Goal: Task Accomplishment & Management: Use online tool/utility

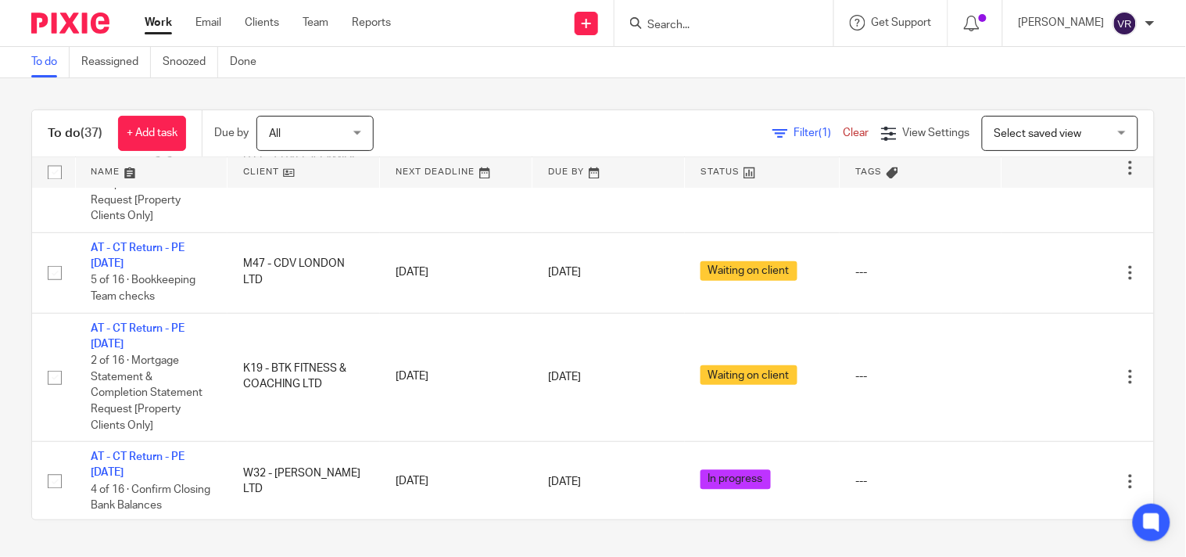
scroll to position [710, 0]
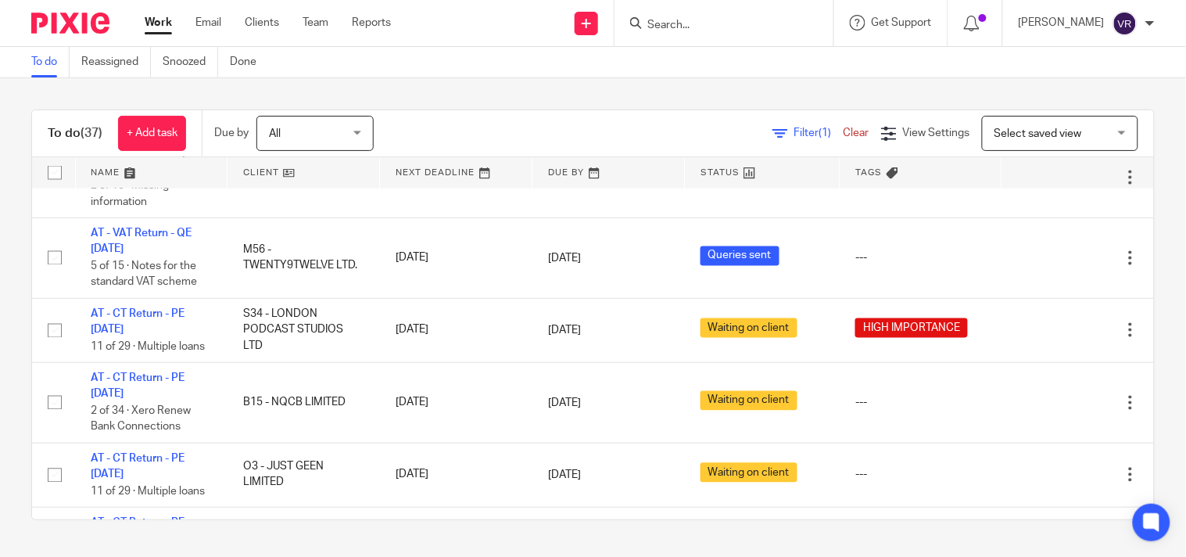
click at [397, 74] on div "To do Reassigned Snoozed Done" at bounding box center [593, 62] width 1186 height 31
click at [157, 27] on link "Work" at bounding box center [158, 23] width 27 height 16
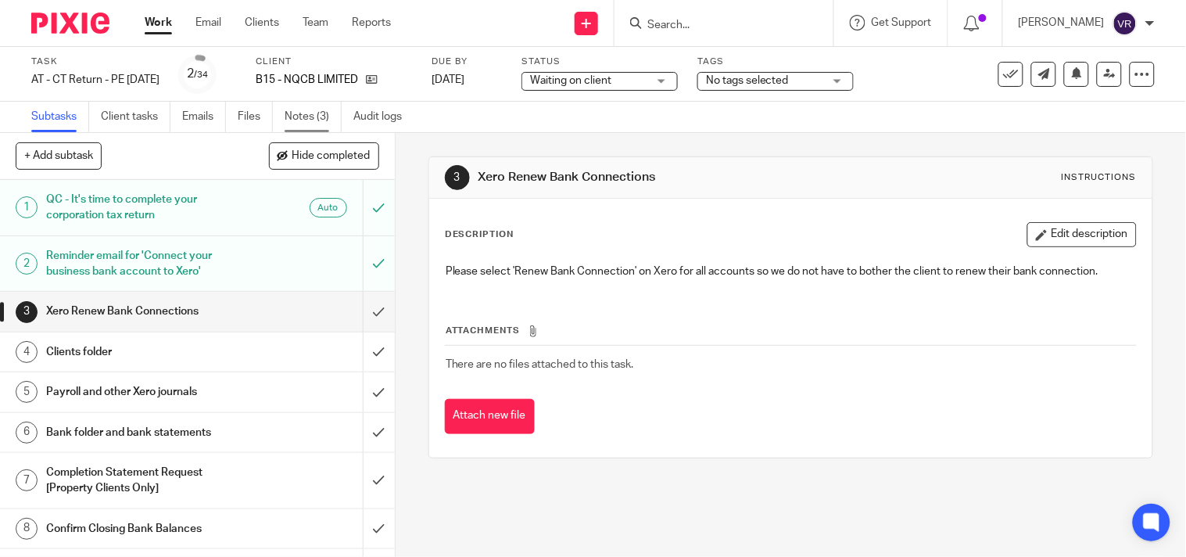
click at [329, 113] on link "Notes (3)" at bounding box center [313, 117] width 57 height 30
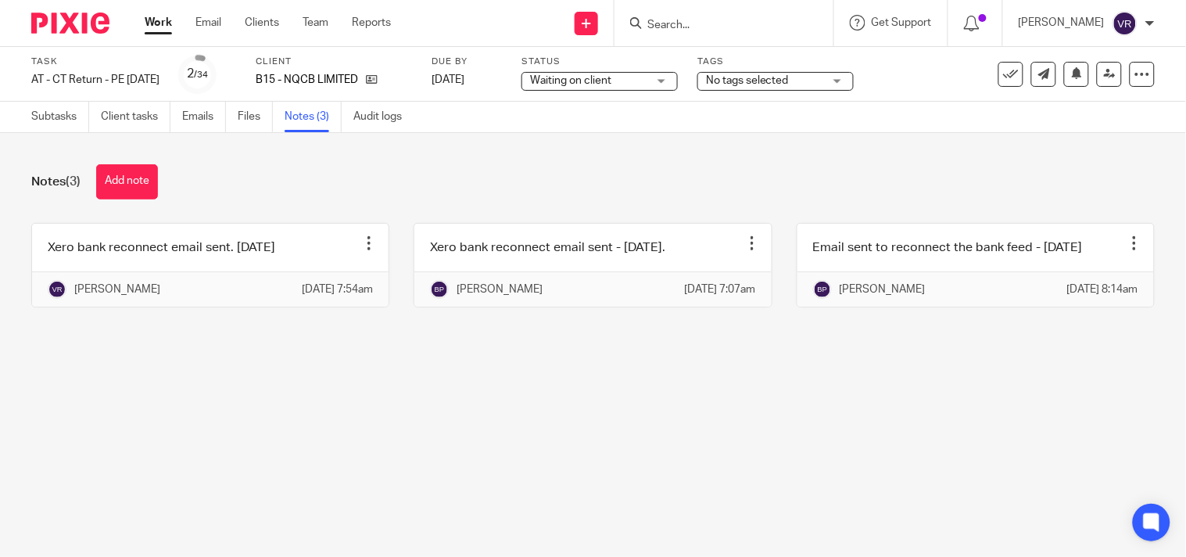
click at [586, 420] on main "Task AT - CT Return - PE 28-02-2025 Save AT - CT Return - PE 28-02-2025 2 /34 C…" at bounding box center [593, 278] width 1186 height 557
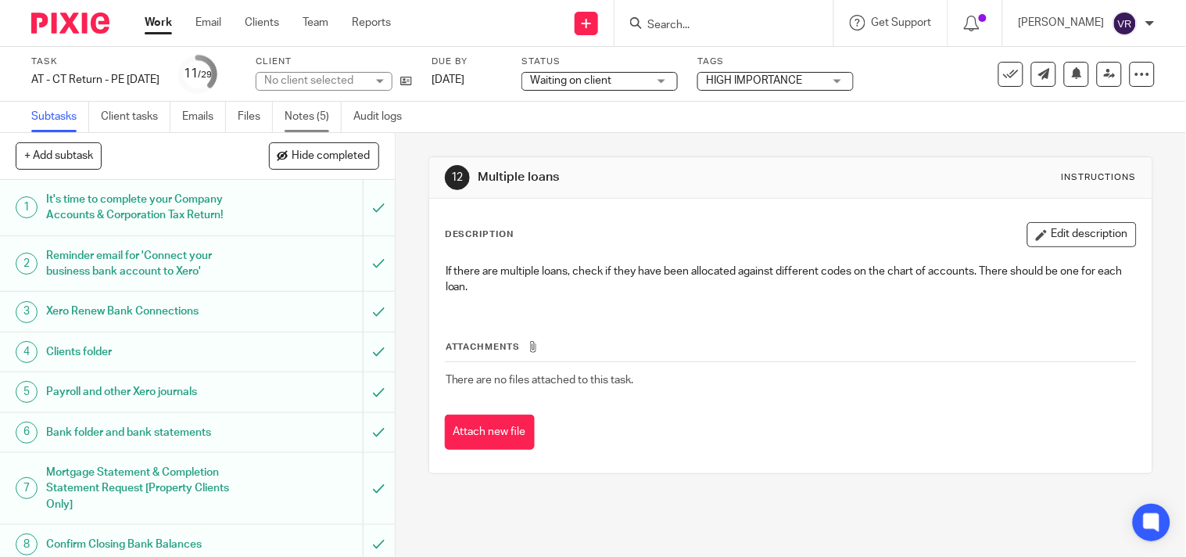
click at [296, 115] on link "Notes (5)" at bounding box center [313, 117] width 57 height 30
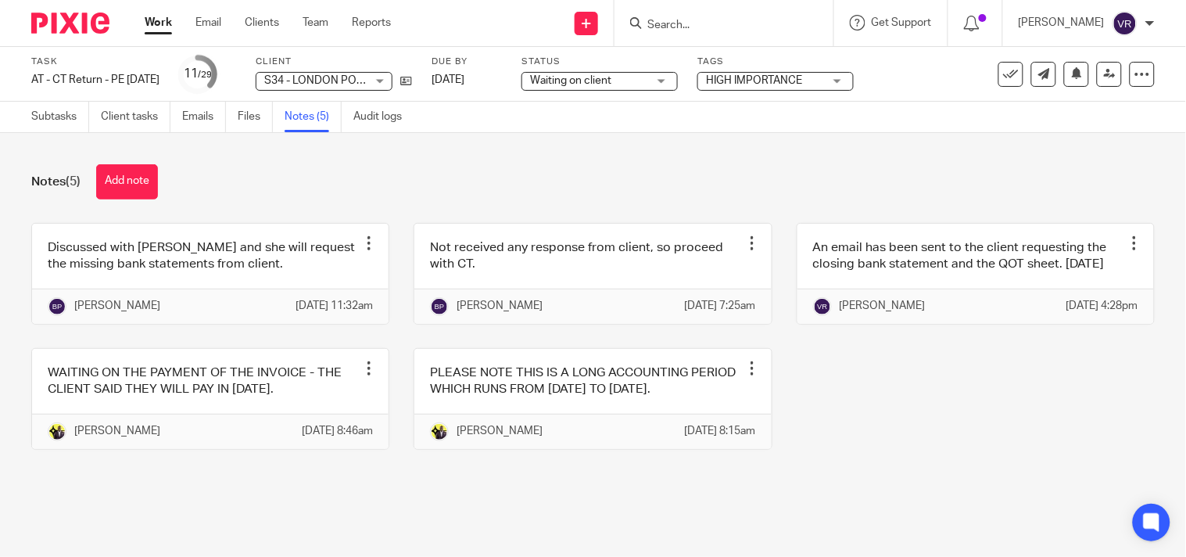
click at [975, 456] on div "Discussed with [PERSON_NAME] and she will request the missing bank statements f…" at bounding box center [581, 348] width 1148 height 250
click at [204, 120] on link "Emails" at bounding box center [204, 117] width 44 height 30
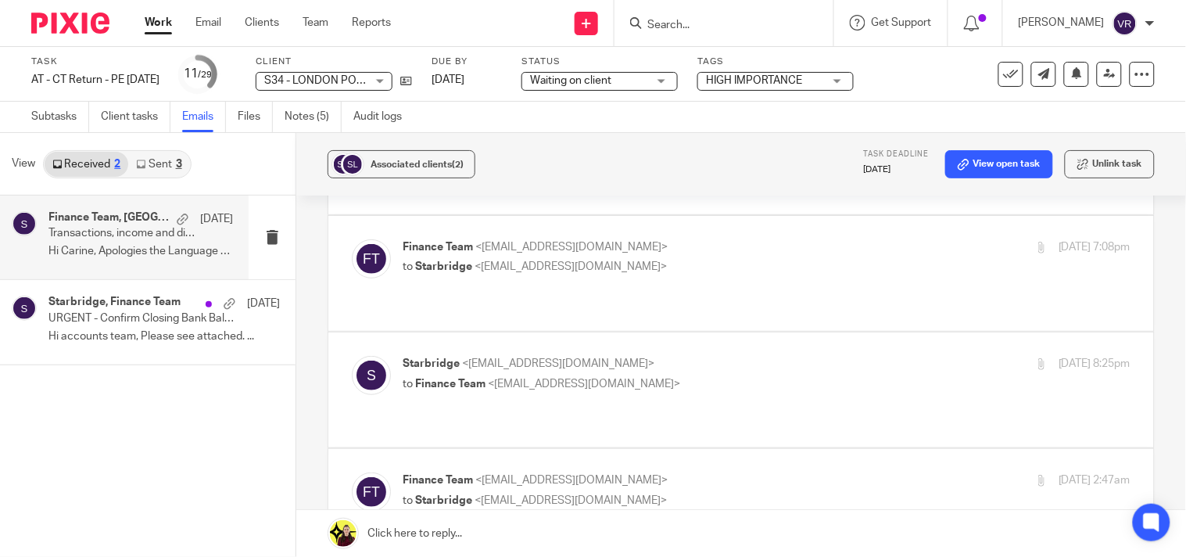
scroll to position [167, 0]
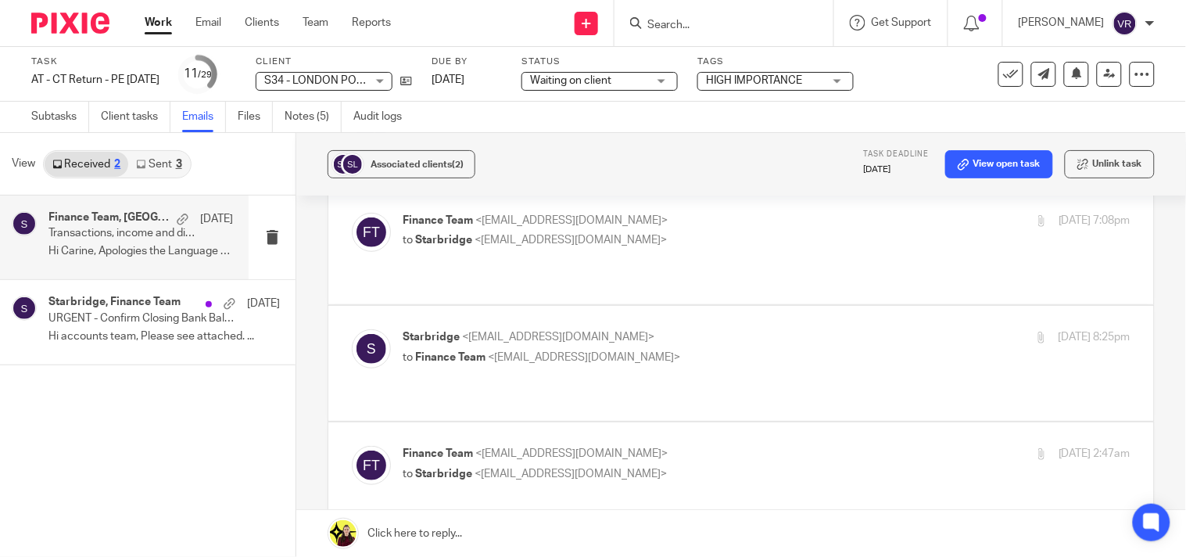
click at [863, 350] on label at bounding box center [741, 363] width 826 height 115
click at [352, 329] on input "checkbox" at bounding box center [351, 328] width 1 height 1
checkbox input "true"
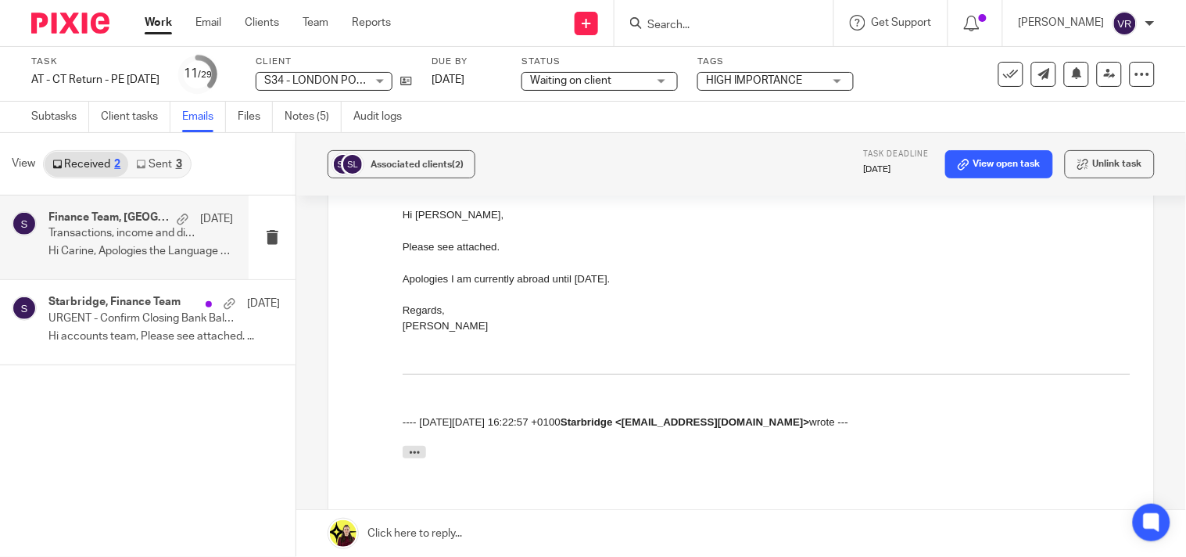
scroll to position [428, 0]
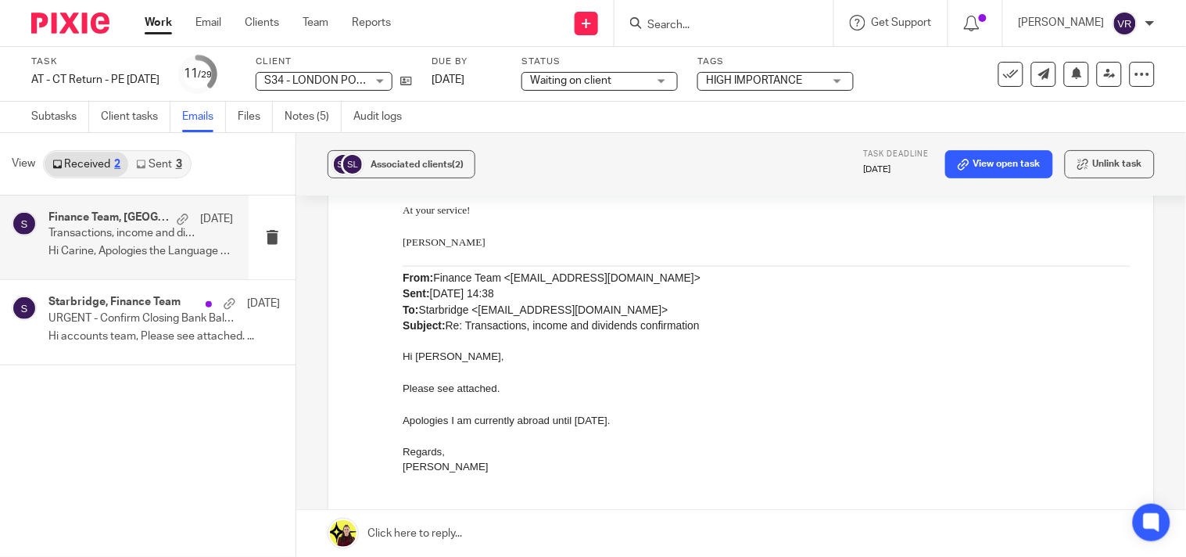
click at [165, 164] on link "Sent 3" at bounding box center [158, 164] width 61 height 25
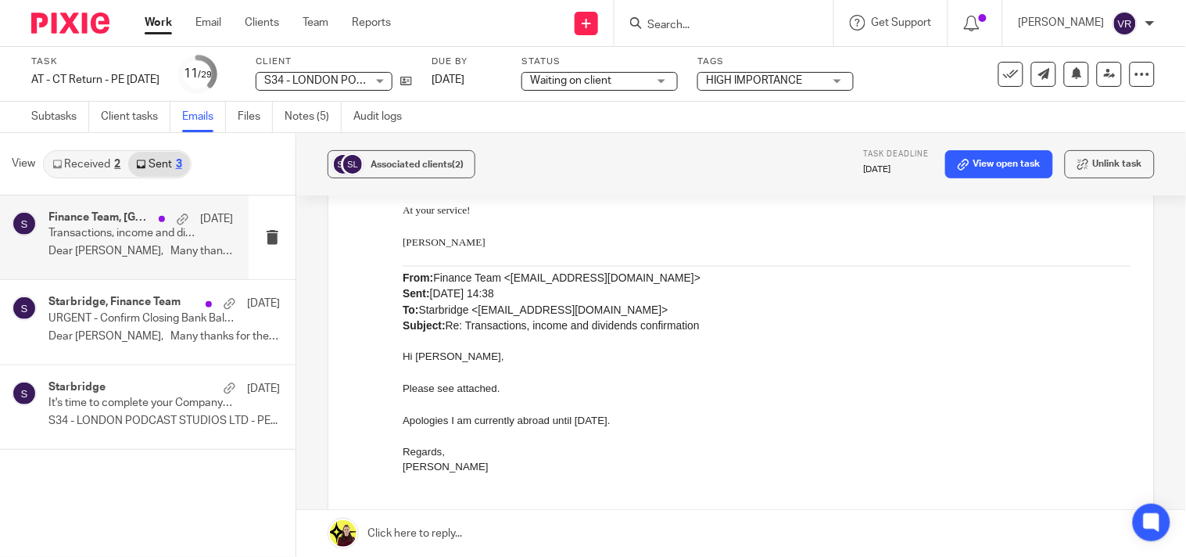
click at [156, 254] on p "Dear Elias, Many thanks for the..." at bounding box center [140, 251] width 185 height 13
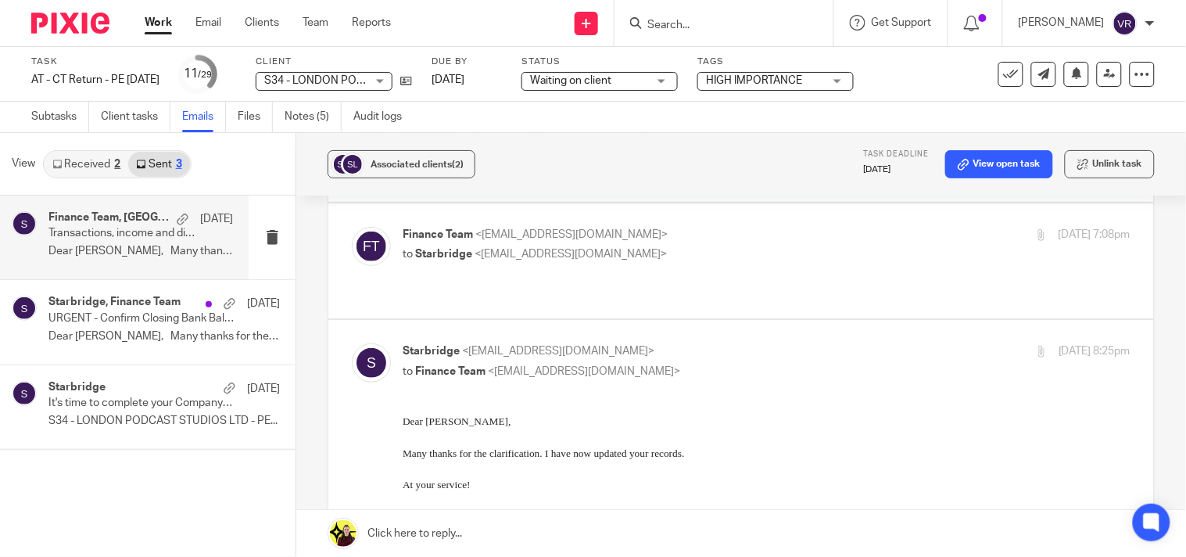
scroll to position [66, 0]
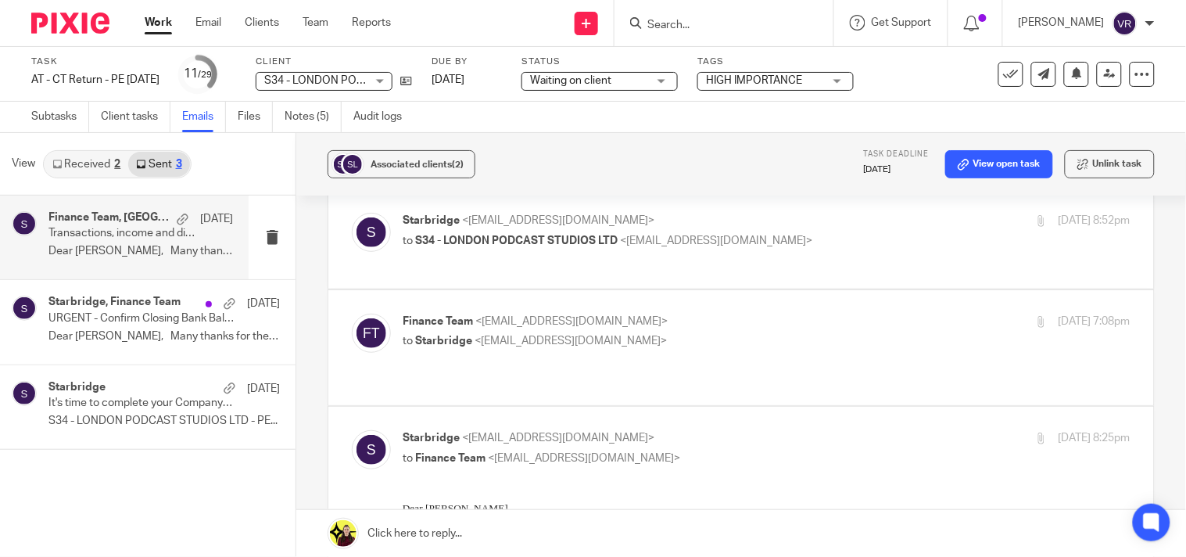
click at [866, 357] on label at bounding box center [741, 347] width 826 height 115
click at [352, 314] on input "checkbox" at bounding box center [351, 313] width 1 height 1
checkbox input "true"
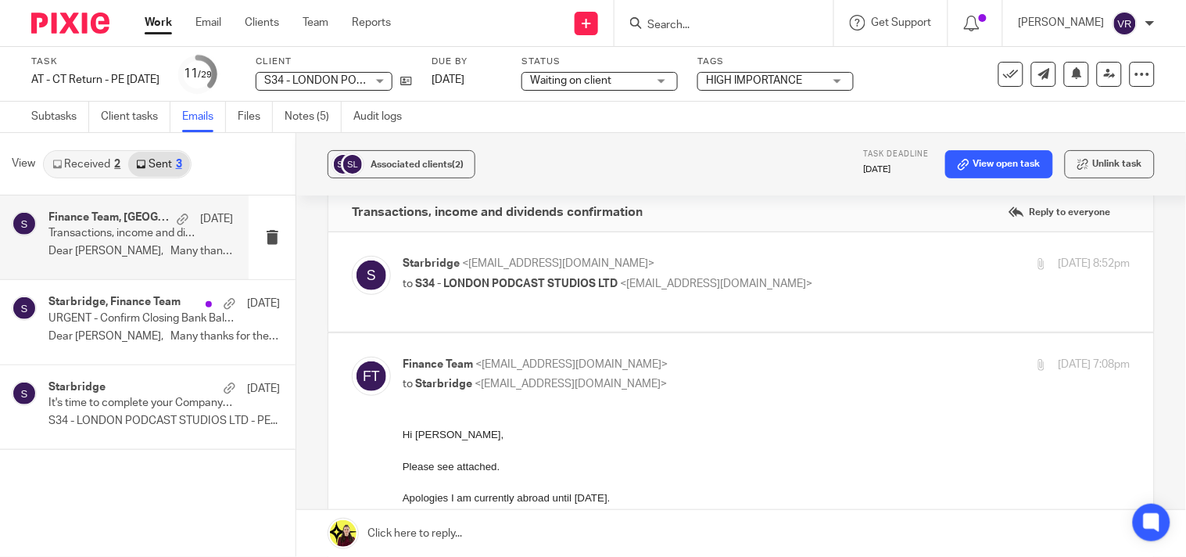
scroll to position [0, 0]
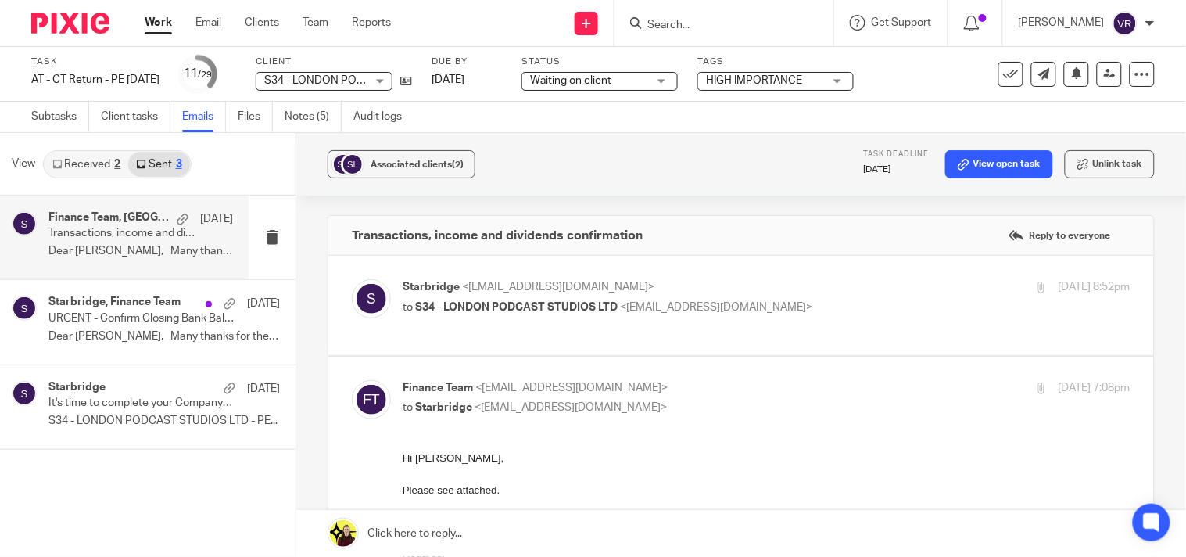
click at [871, 330] on div "Starbridge <info@starbridge.uk> to S34 - LONDON PODCAST STUDIOS LTD <finance@su…" at bounding box center [741, 305] width 779 height 52
click at [872, 311] on div "Starbridge <info@starbridge.uk> to S34 - LONDON PODCAST STUDIOS LTD <finance@su…" at bounding box center [767, 298] width 728 height 39
checkbox input "true"
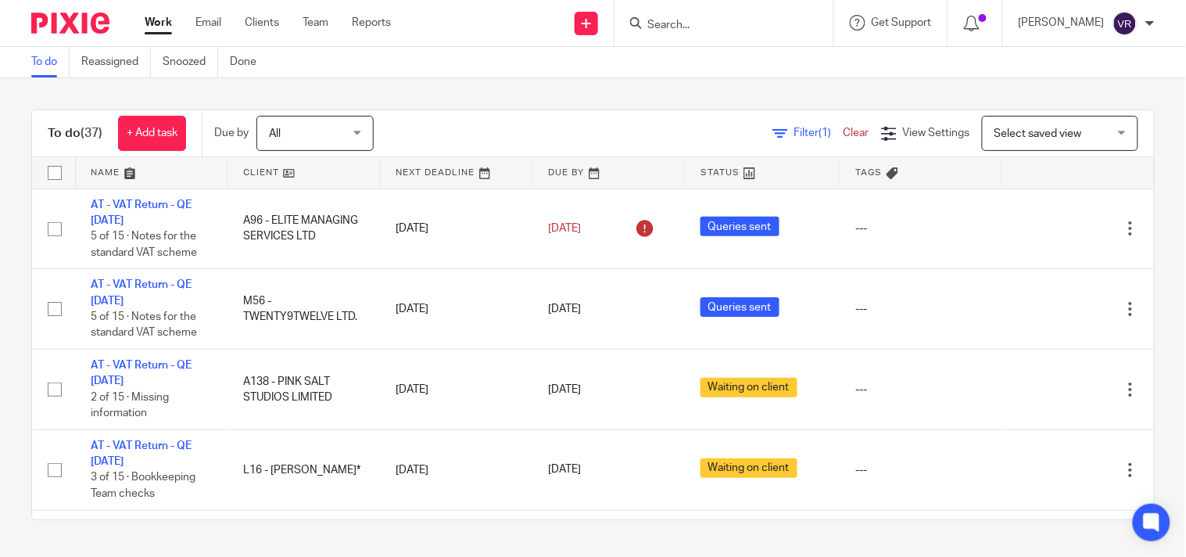
drag, startPoint x: 677, startPoint y: 71, endPoint x: 592, endPoint y: 111, distance: 94.1
click at [677, 73] on div "To do Reassigned Snoozed Done" at bounding box center [593, 62] width 1186 height 31
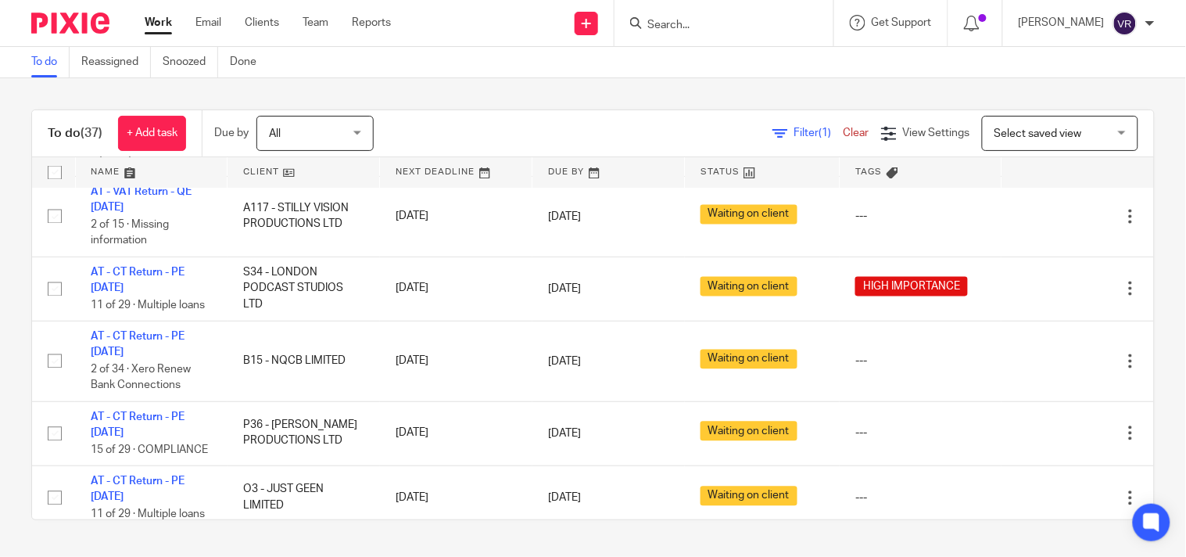
scroll to position [782, 0]
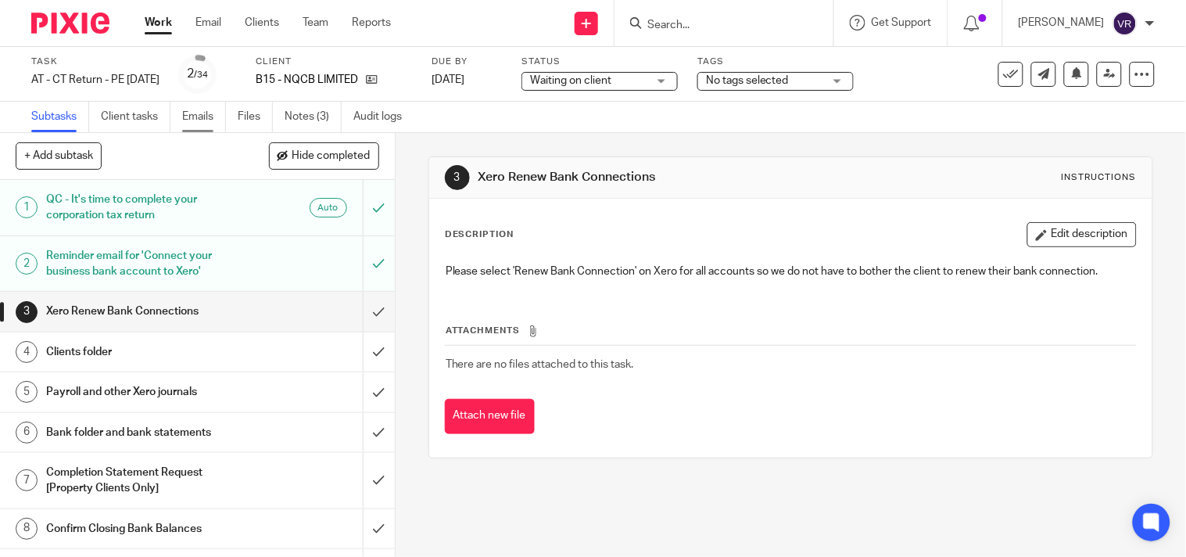
click at [191, 119] on link "Emails" at bounding box center [204, 117] width 44 height 30
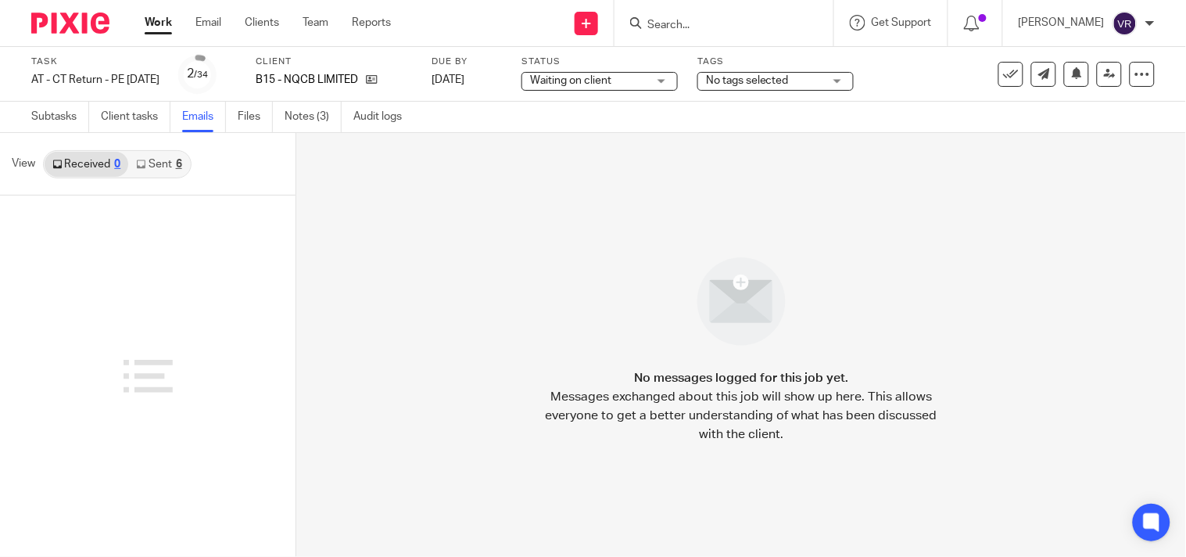
click at [176, 161] on div "6" at bounding box center [179, 164] width 6 height 11
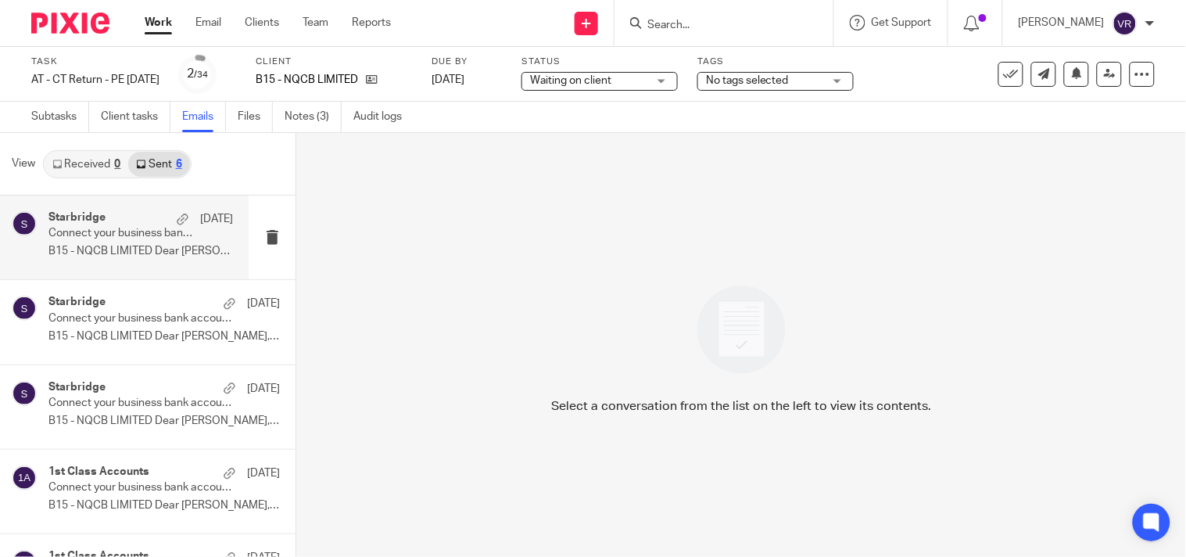
click at [142, 254] on p "B15 - NQCB LIMITED Dear Carlos, ..." at bounding box center [140, 251] width 185 height 13
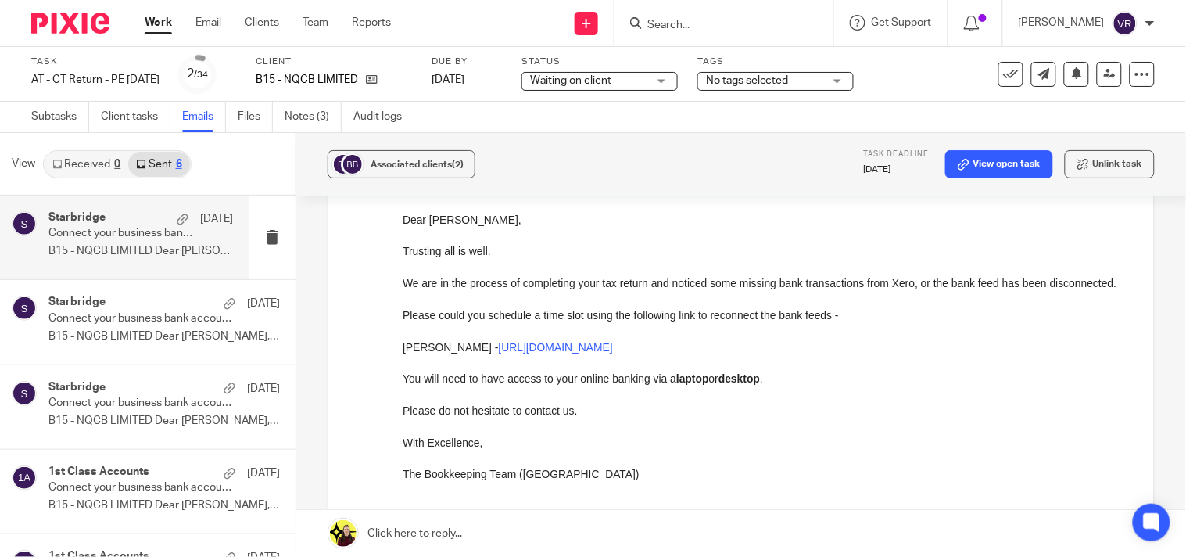
scroll to position [174, 0]
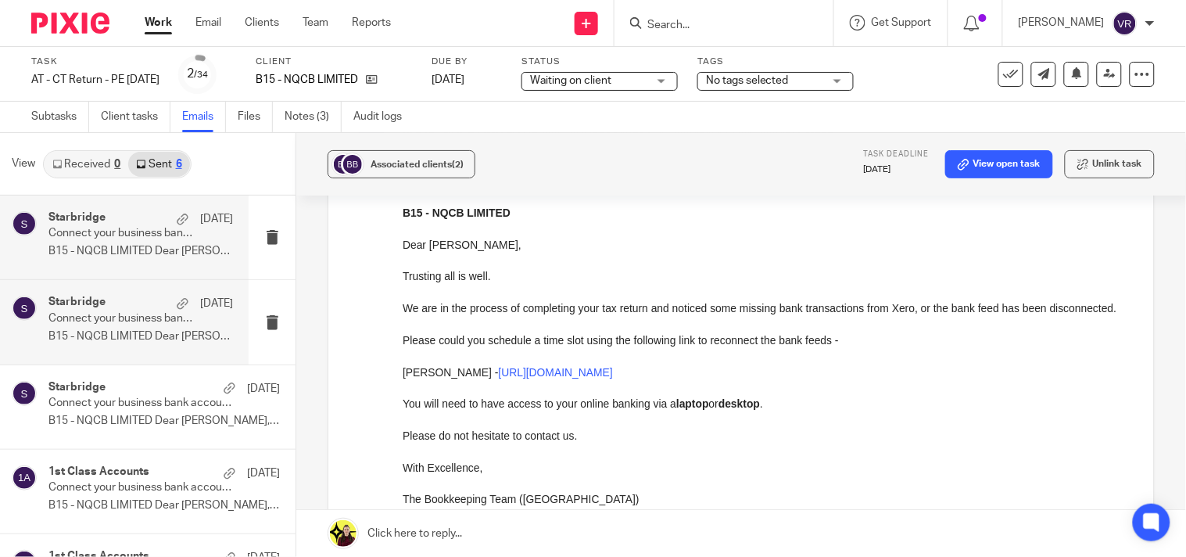
click at [96, 315] on p "Connect your business bank account to Xero" at bounding box center [122, 318] width 148 height 13
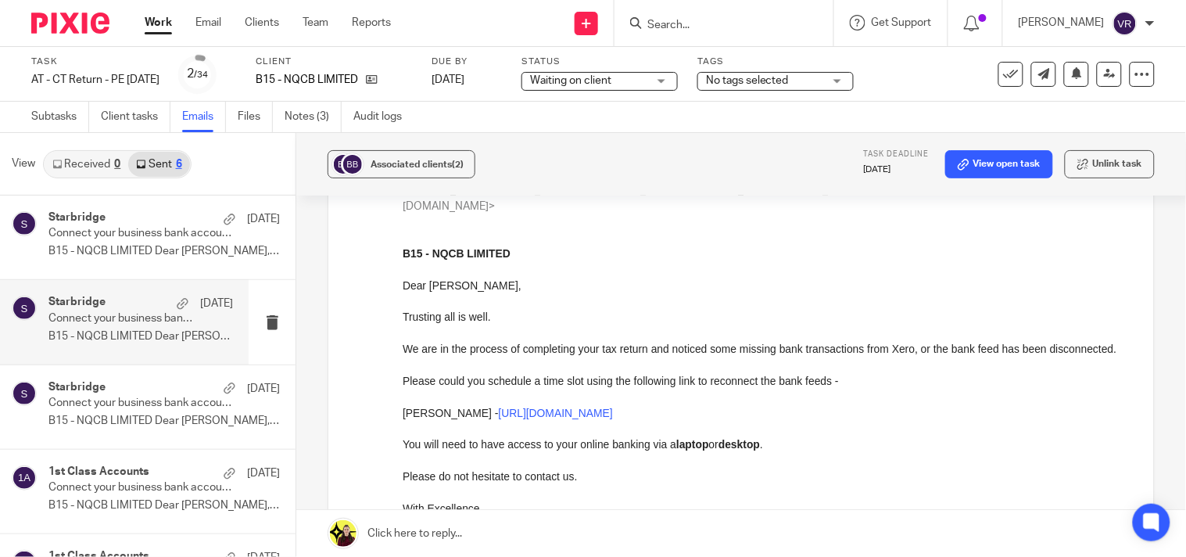
scroll to position [0, 0]
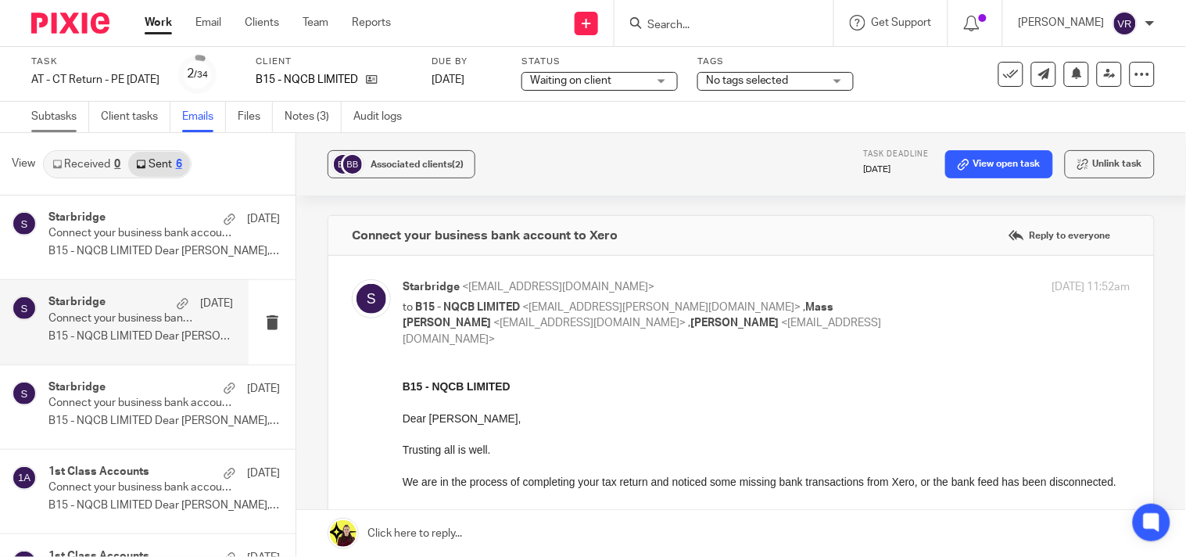
click at [61, 117] on link "Subtasks" at bounding box center [60, 117] width 58 height 30
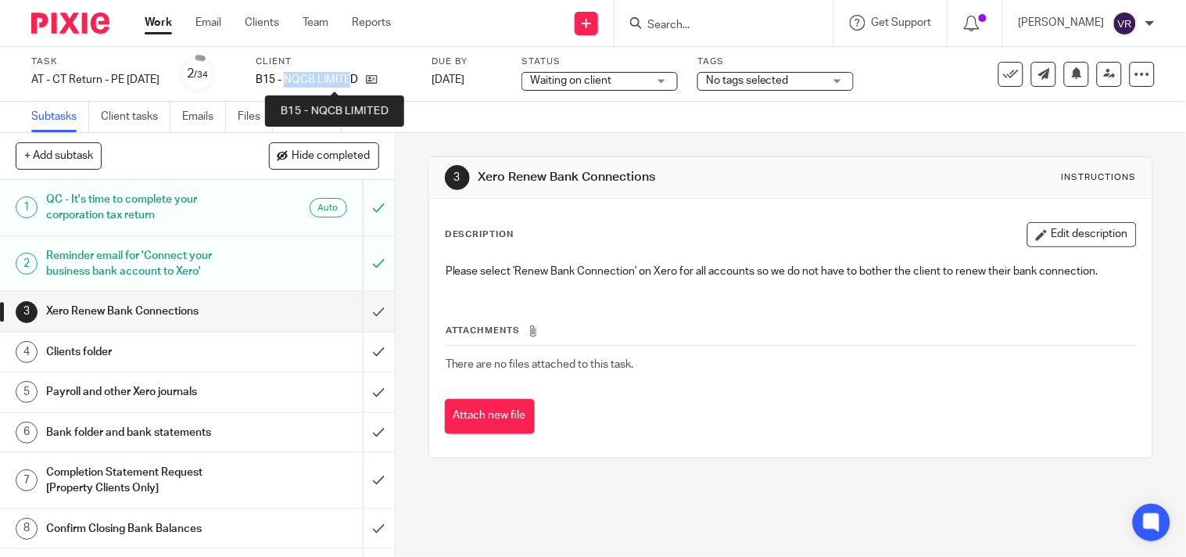
drag, startPoint x: 315, startPoint y: 81, endPoint x: 379, endPoint y: 86, distance: 64.4
click at [358, 86] on p "B15 - NQCB LIMITED" at bounding box center [307, 80] width 102 height 16
copy p "NQCB LIMITE"
click at [683, 115] on div "Subtasks Client tasks Emails Files Notes (3) Audit logs" at bounding box center [593, 117] width 1186 height 31
click at [1138, 345] on div "3 Xero Renew Bank Connections Instructions Description Edit description Please …" at bounding box center [791, 345] width 791 height 424
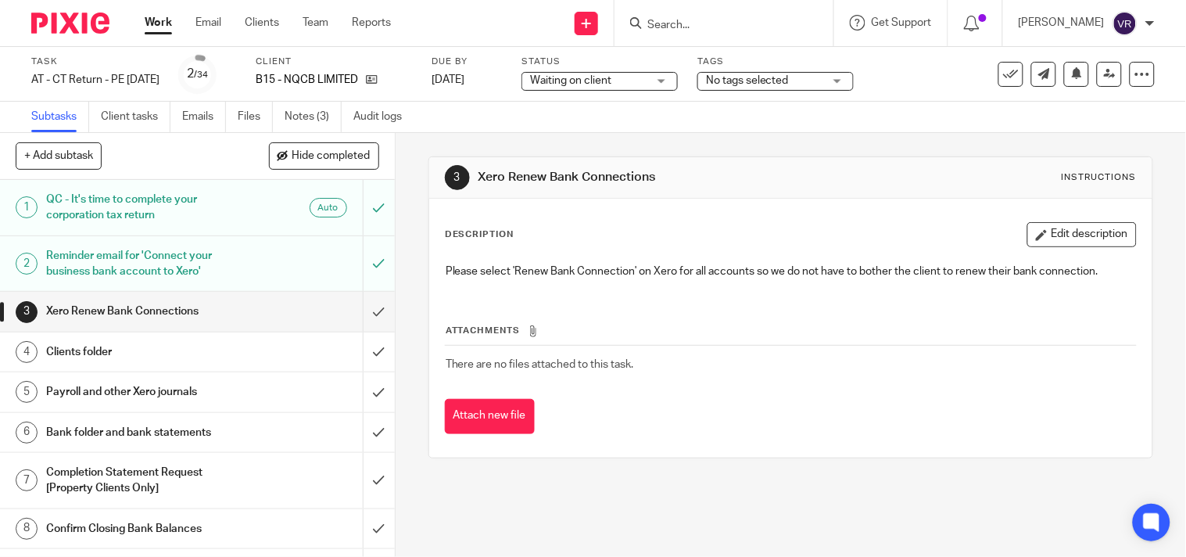
click at [1148, 336] on div "3 Xero Renew Bank Connections Instructions Description Edit description Please …" at bounding box center [791, 345] width 791 height 424
